Goal: Task Accomplishment & Management: Manage account settings

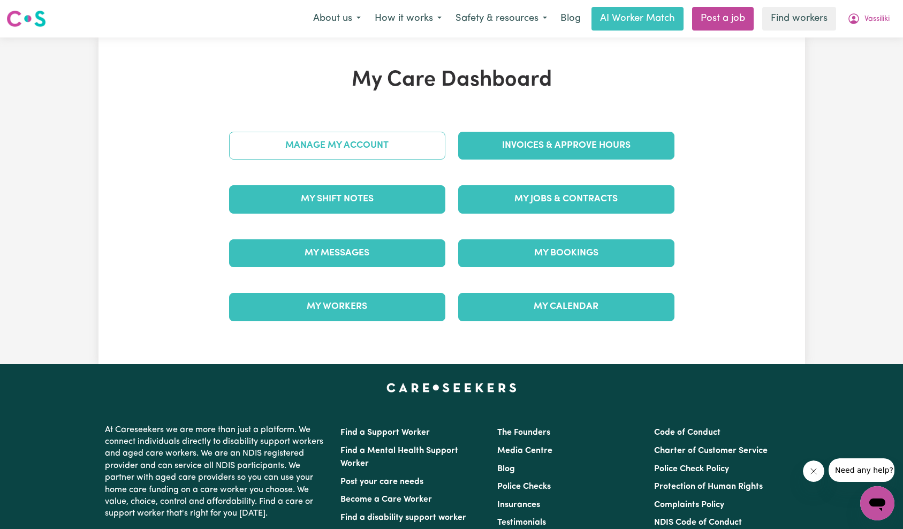
click at [396, 156] on link "Manage My Account" at bounding box center [337, 146] width 216 height 28
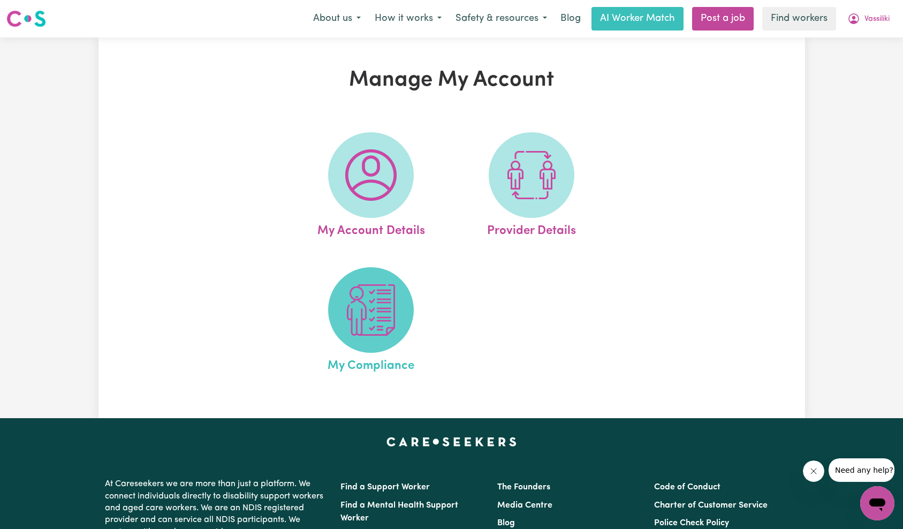
click at [369, 325] on img at bounding box center [370, 309] width 51 height 51
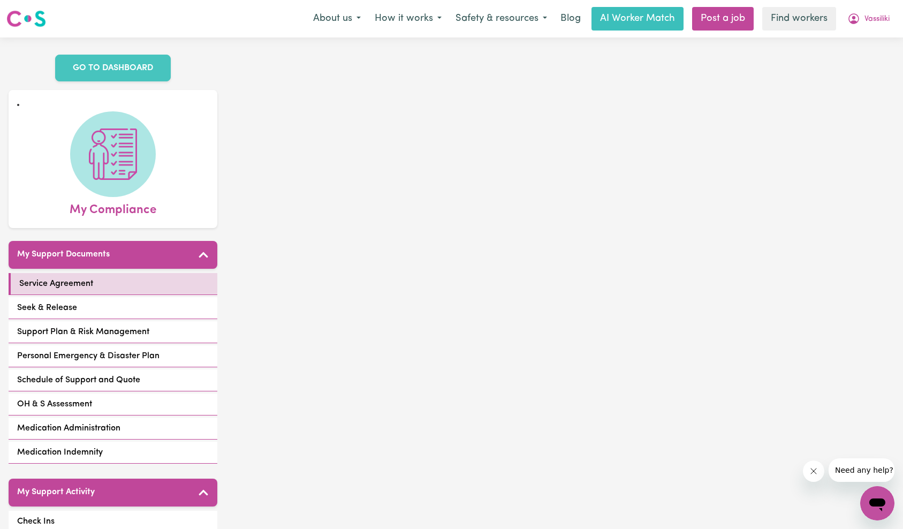
click at [366, 320] on form "Participant's Name [PERSON_NAME] Participant's NDIS Number 430297047 Participan…" at bounding box center [564, 535] width 608 height 819
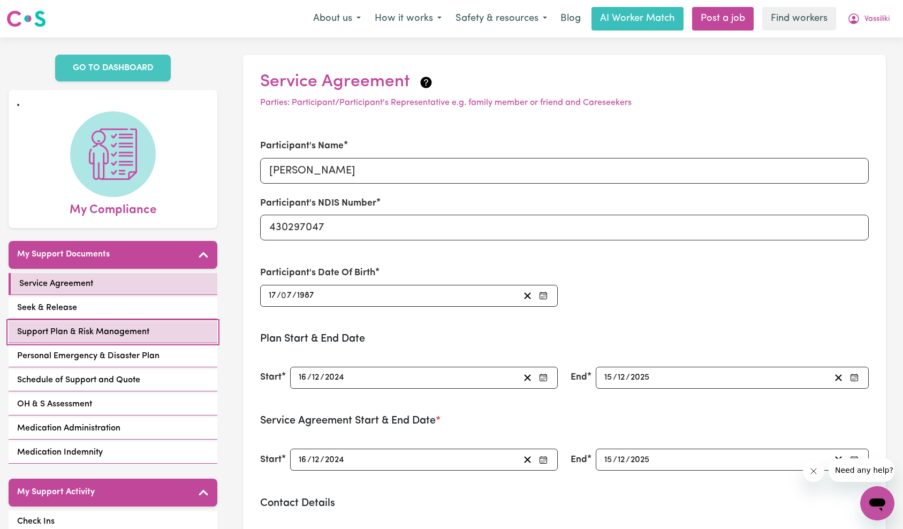
click at [155, 338] on link "Support Plan & Risk Management" at bounding box center [113, 332] width 209 height 22
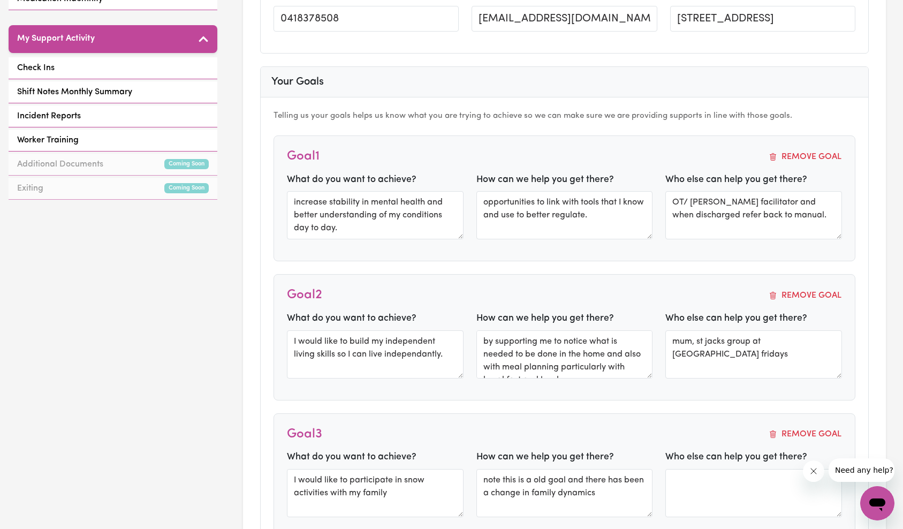
scroll to position [398, 0]
